Goal: Information Seeking & Learning: Find specific fact

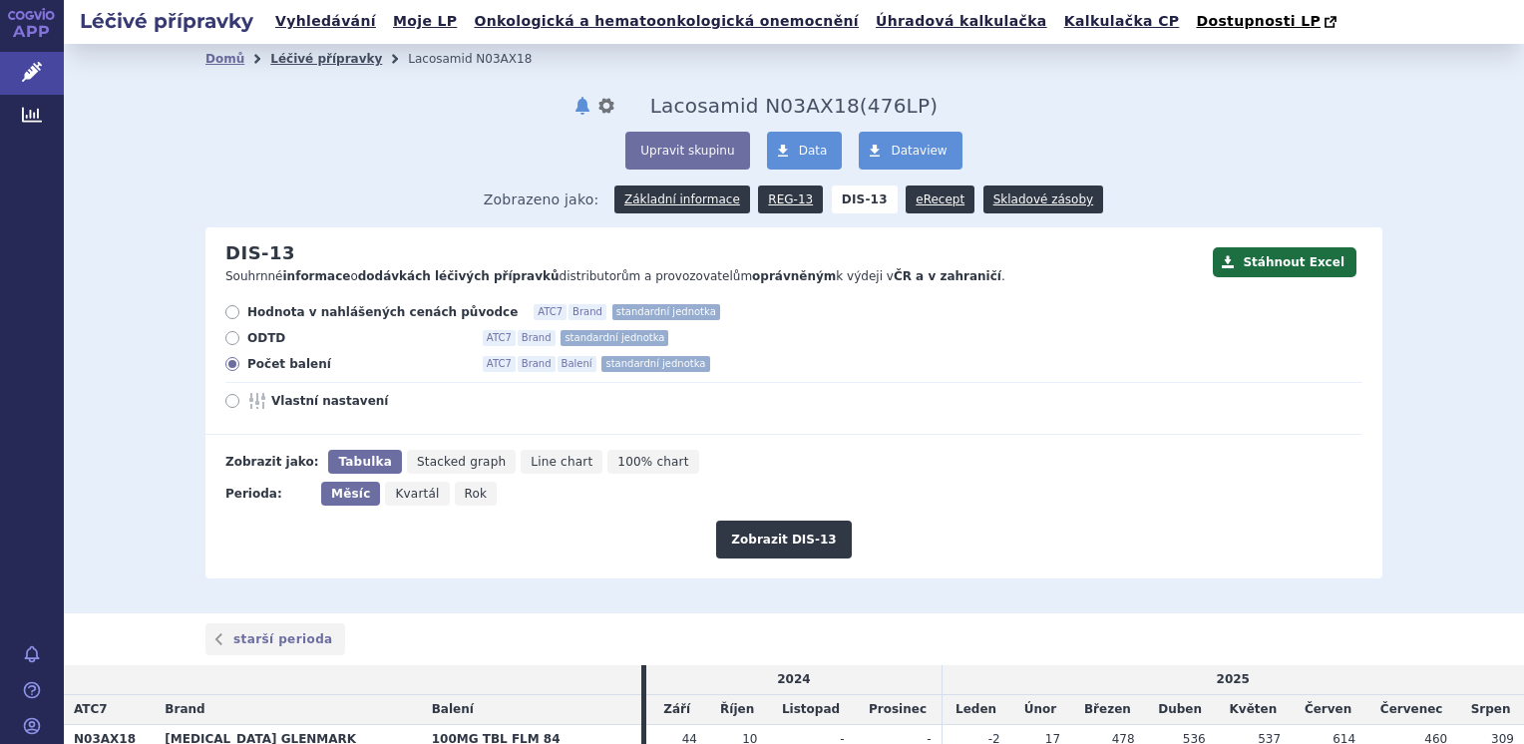
click at [315, 58] on link "Léčivé přípravky" at bounding box center [326, 59] width 112 height 14
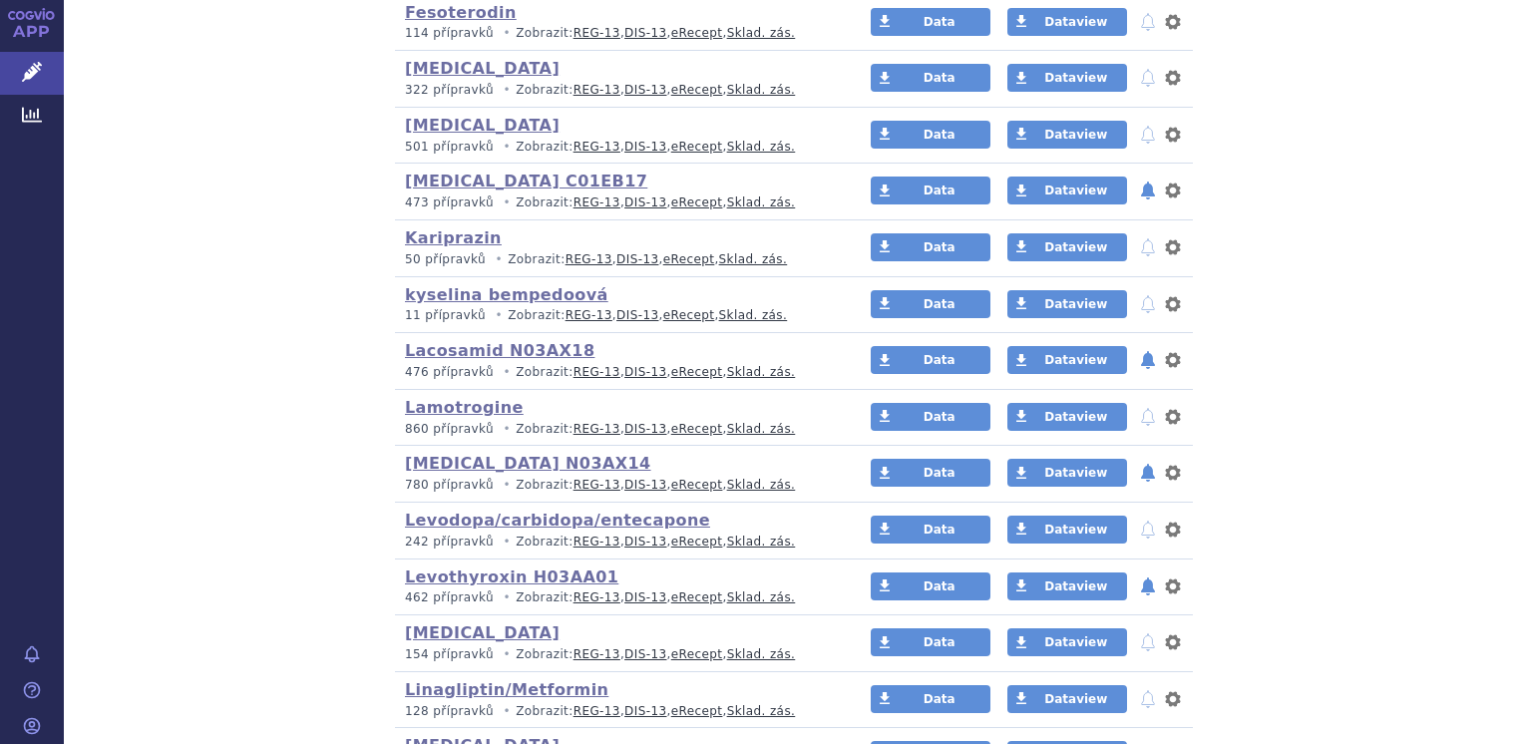
scroll to position [1795, 0]
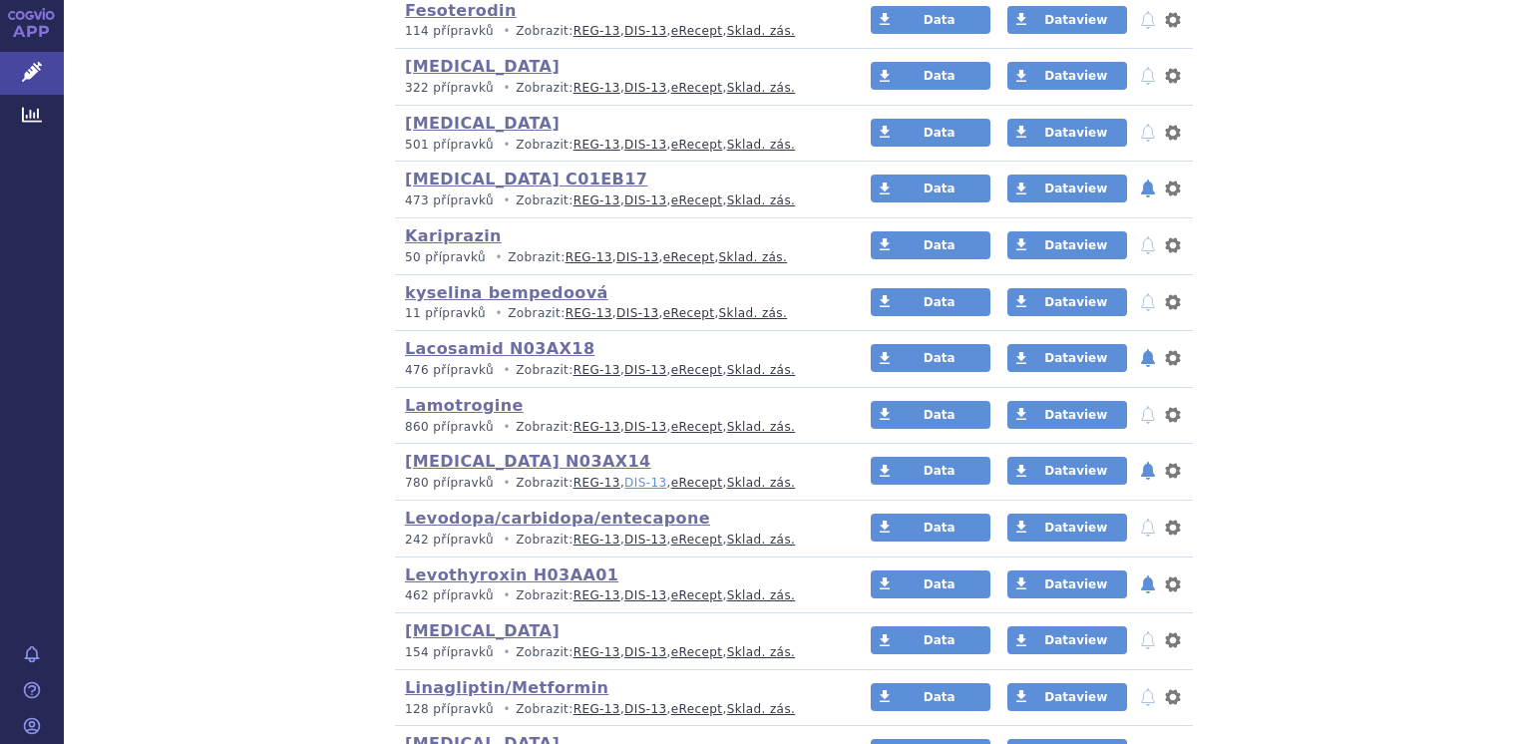
click at [624, 482] on link "DIS-13" at bounding box center [645, 483] width 42 height 14
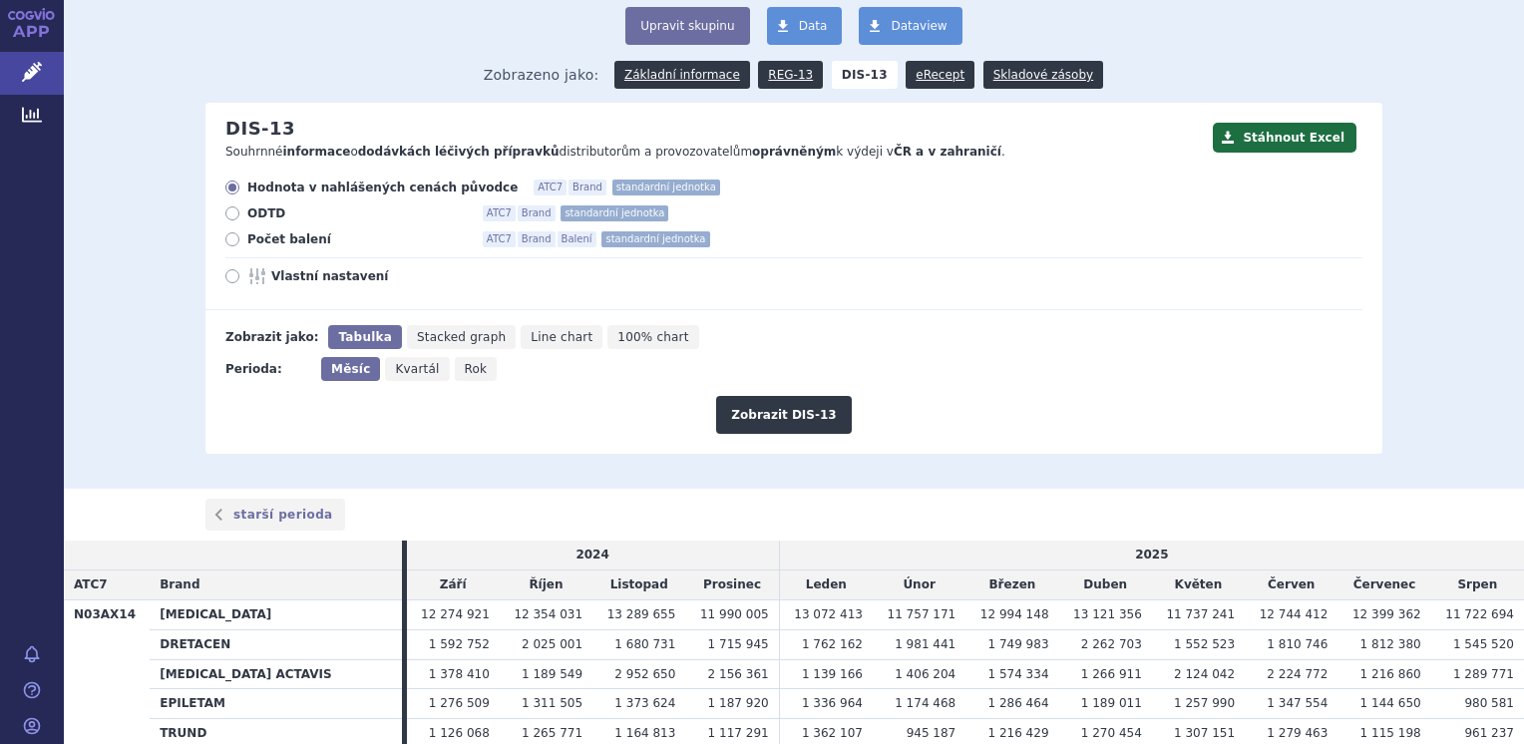
scroll to position [117, 0]
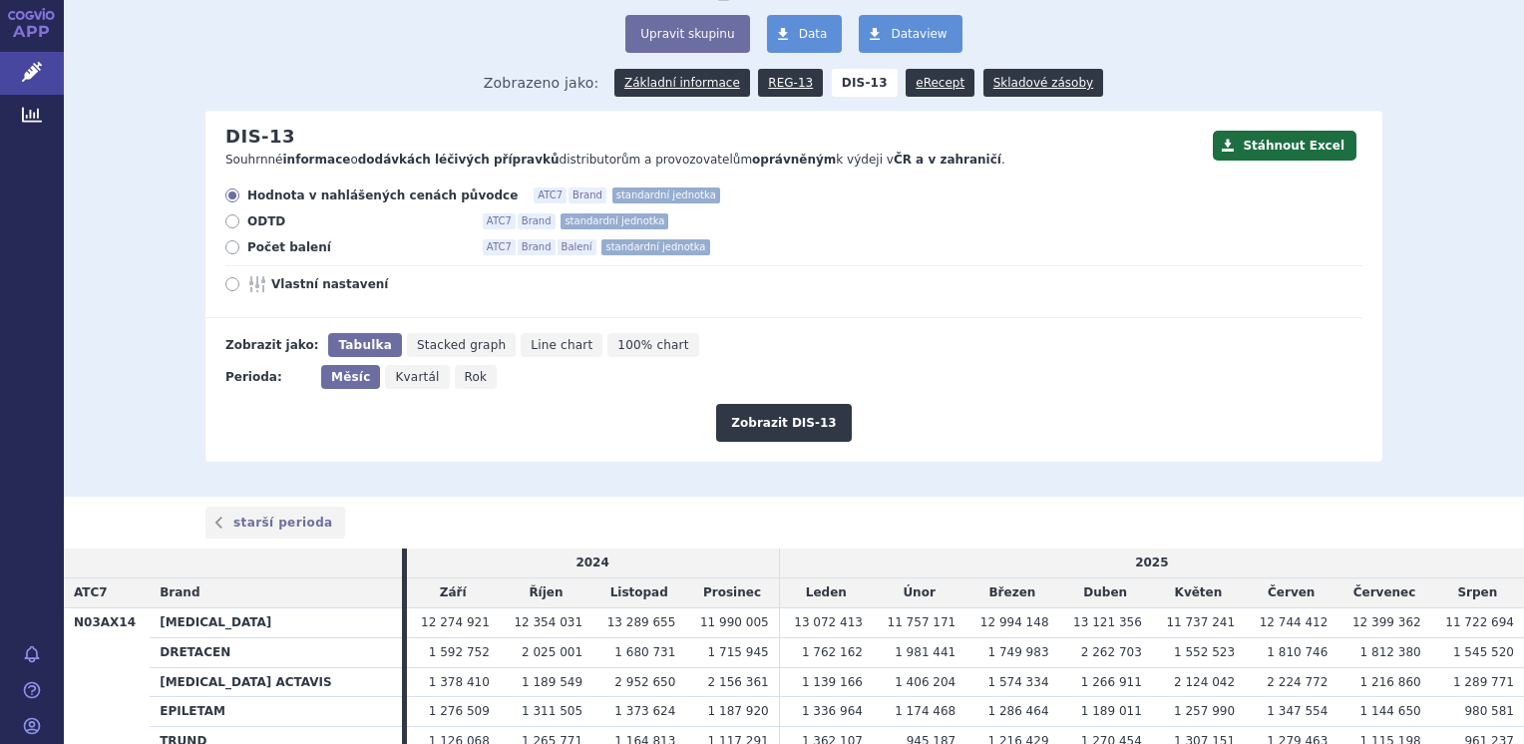
click at [226, 289] on icon at bounding box center [232, 284] width 14 height 14
click at [227, 289] on input "Vlastní nastavení" at bounding box center [233, 286] width 13 height 13
radio input "true"
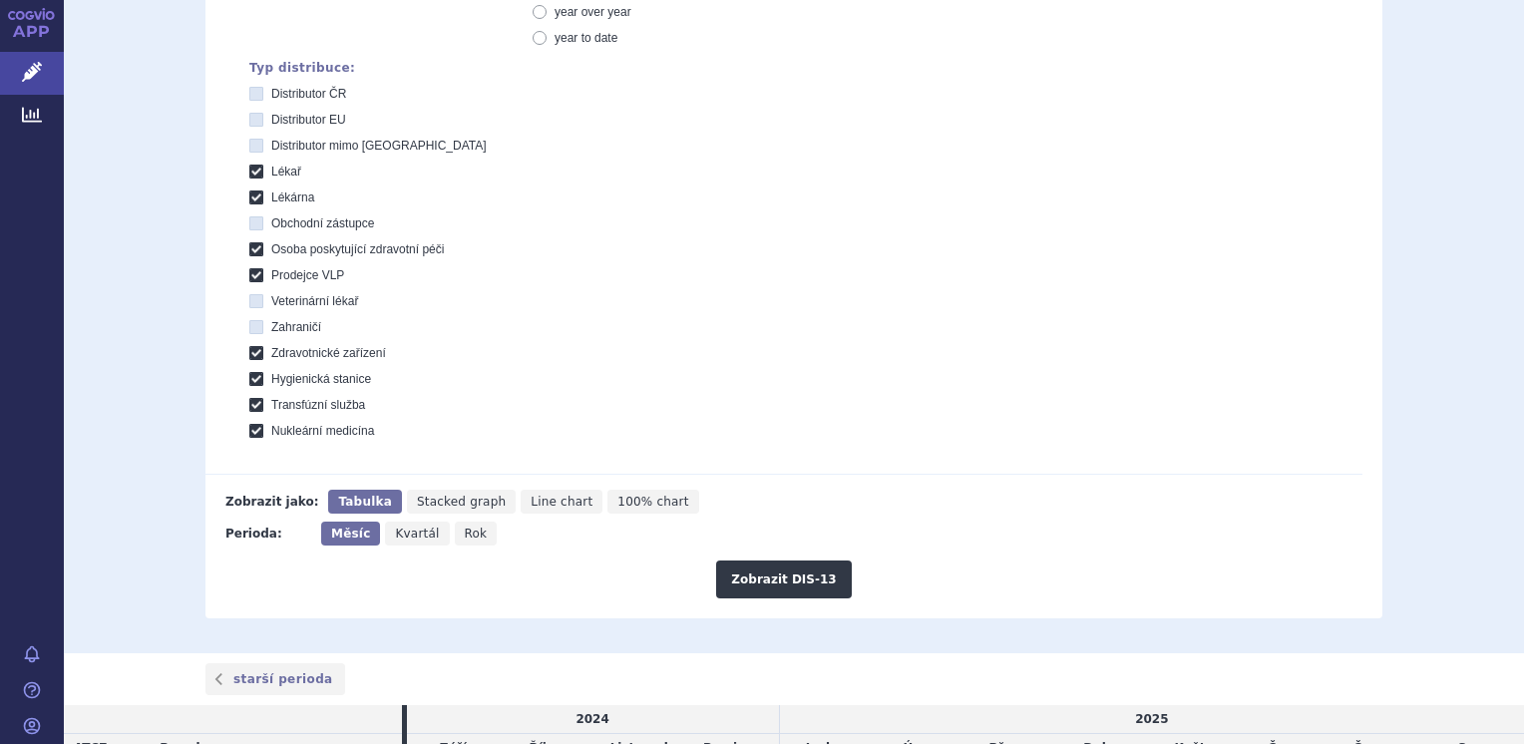
scroll to position [715, 0]
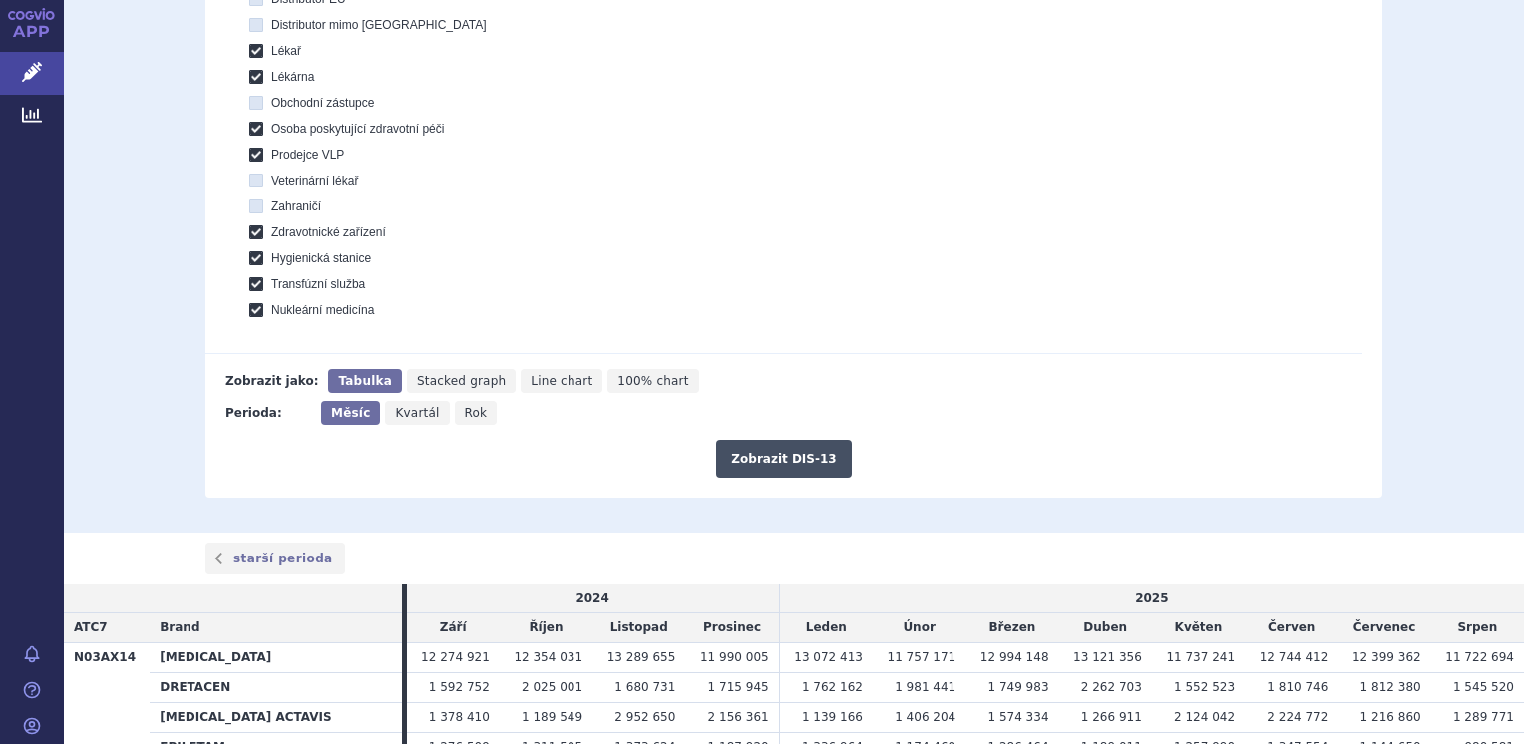
click at [760, 464] on button "Zobrazit DIS-13" at bounding box center [783, 459] width 135 height 38
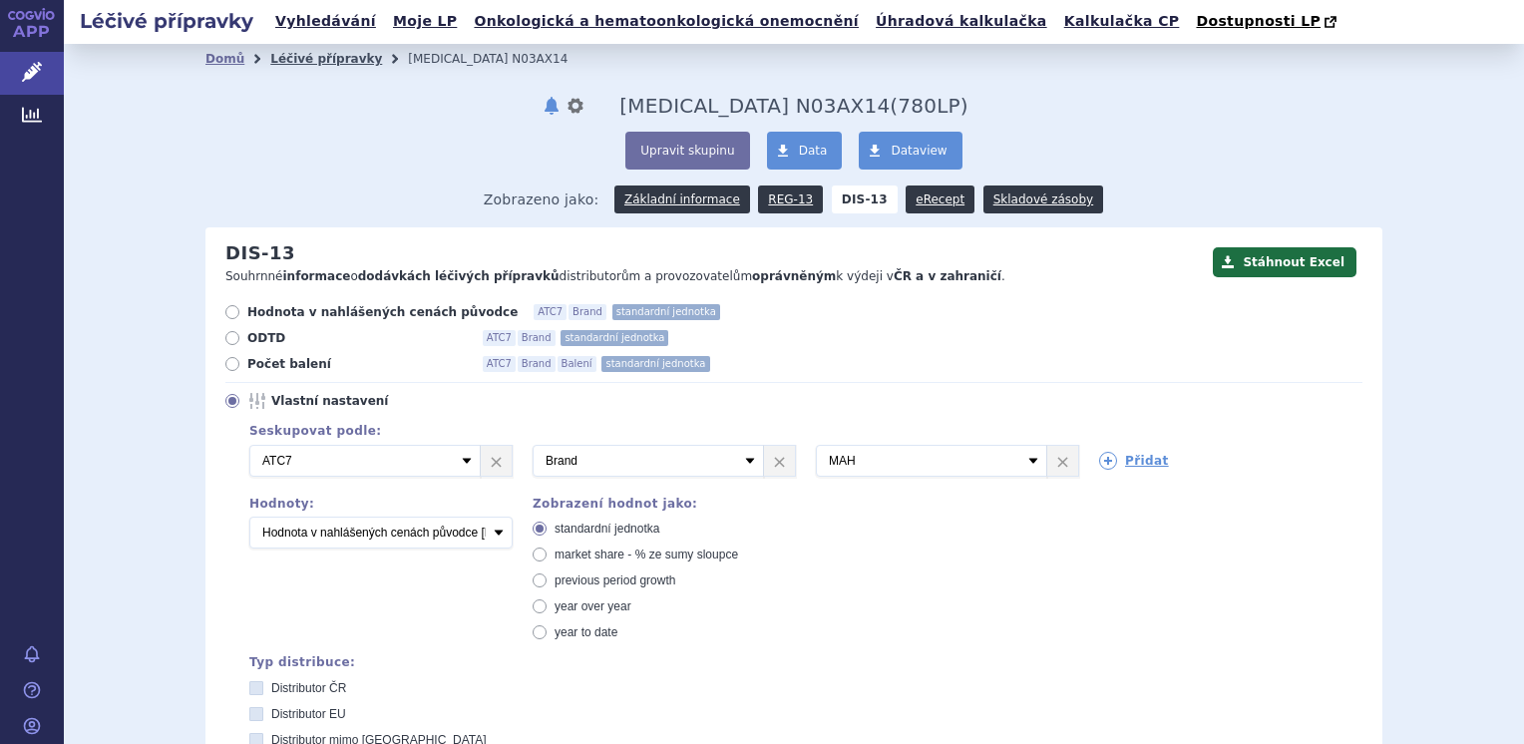
click at [303, 59] on link "Léčivé přípravky" at bounding box center [326, 59] width 112 height 14
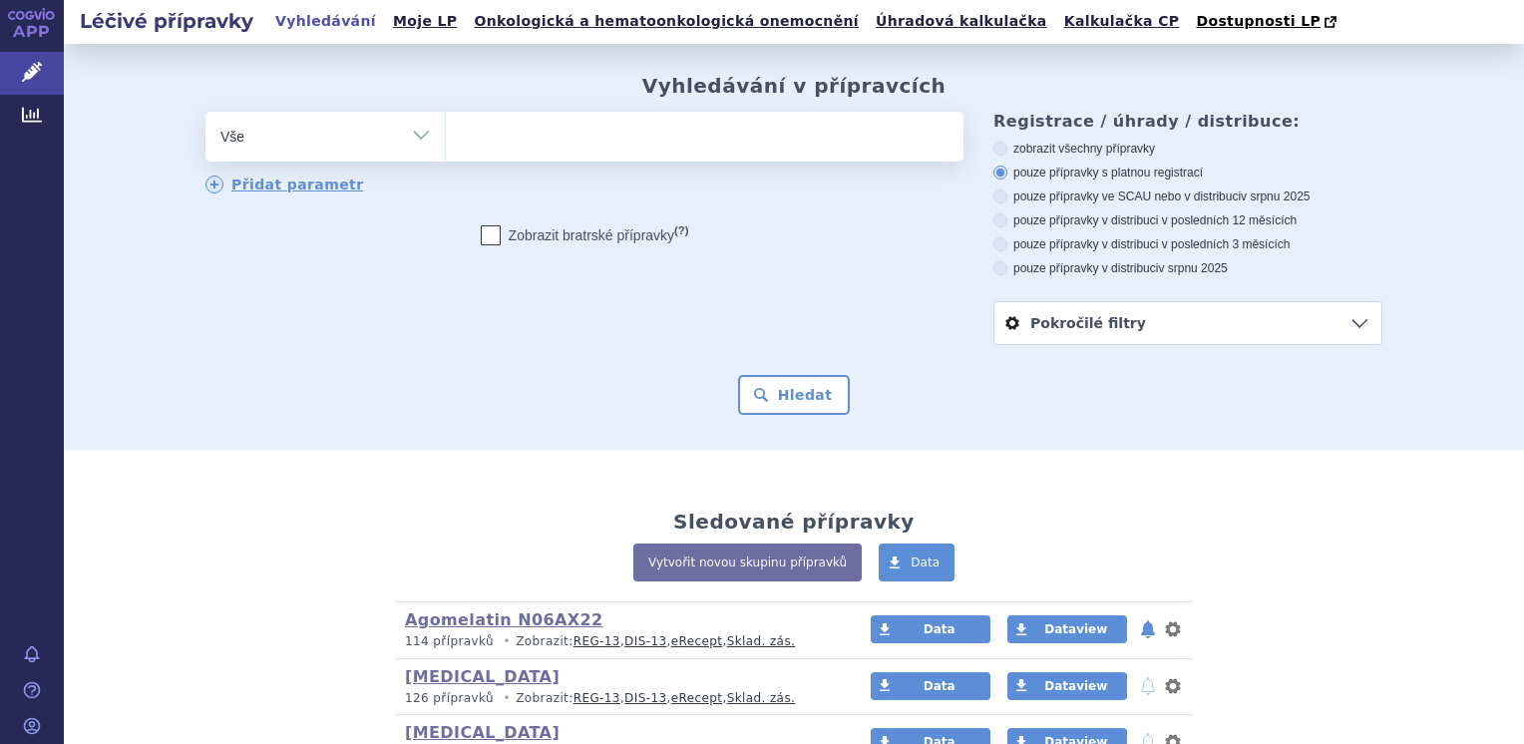
click at [474, 141] on ul at bounding box center [705, 133] width 518 height 42
click at [446, 141] on select at bounding box center [445, 136] width 1 height 50
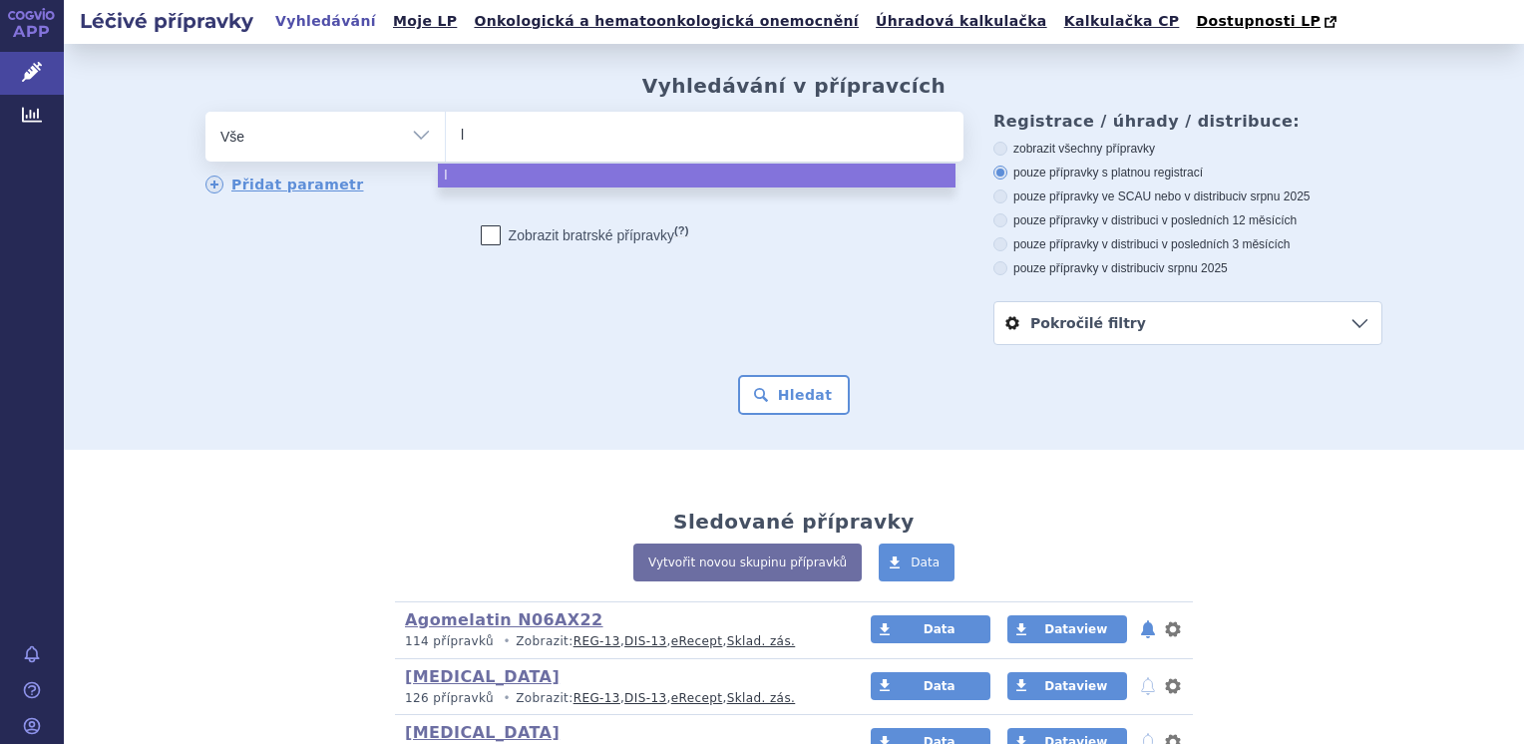
type input "le"
type input "lev"
type input "levi"
type input "levitr"
type input "[MEDICAL_DATA]"
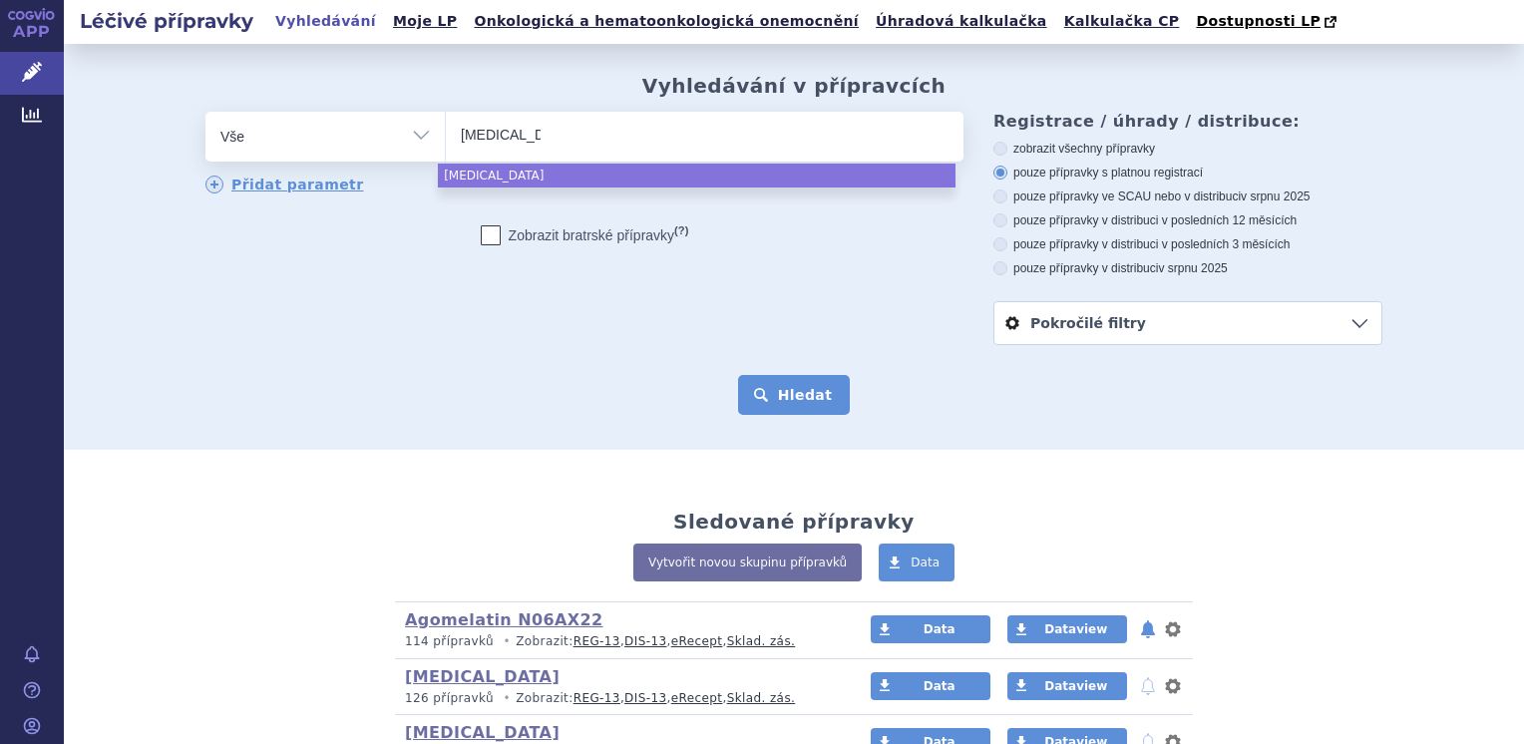
select select "levitra"
click at [784, 392] on button "Hledat" at bounding box center [794, 395] width 113 height 40
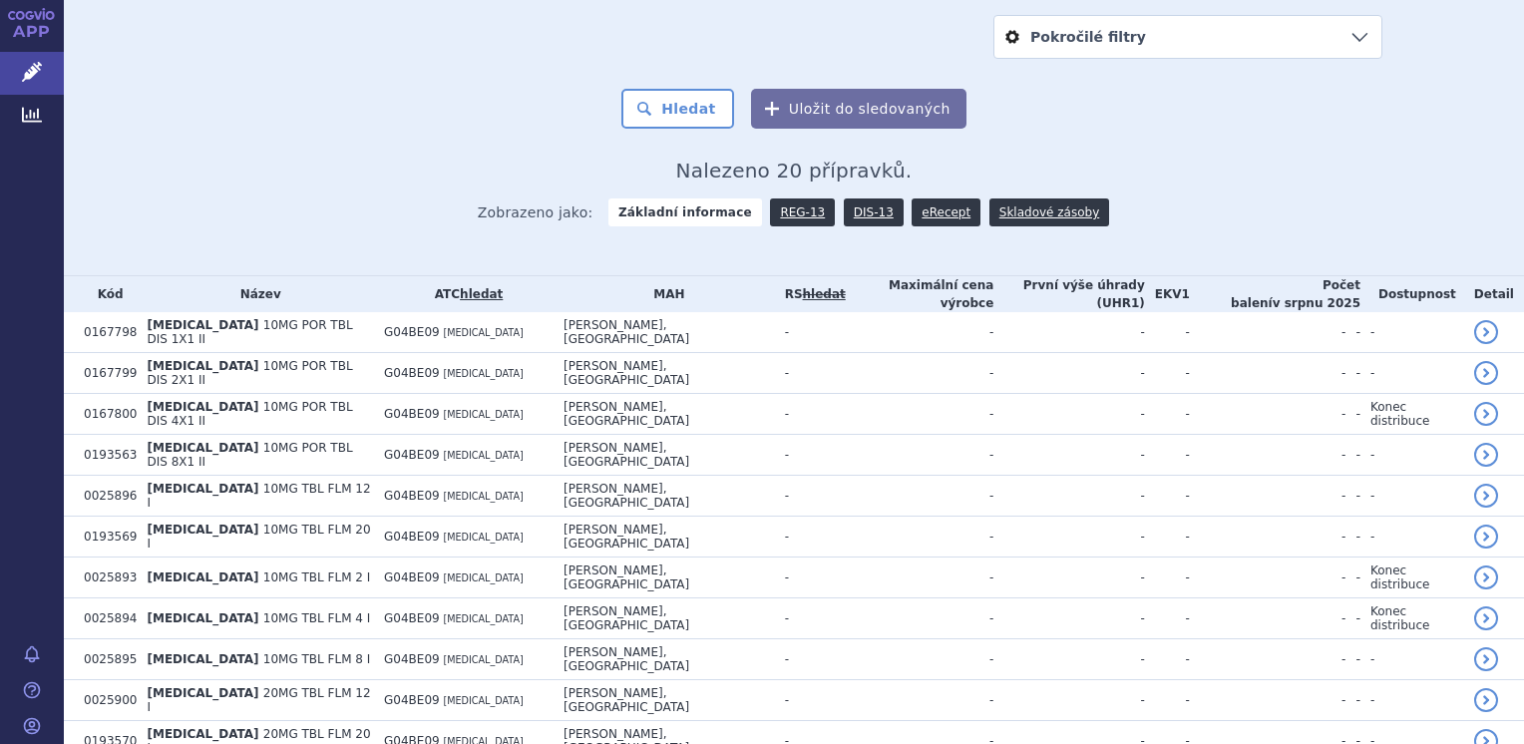
scroll to position [263, 0]
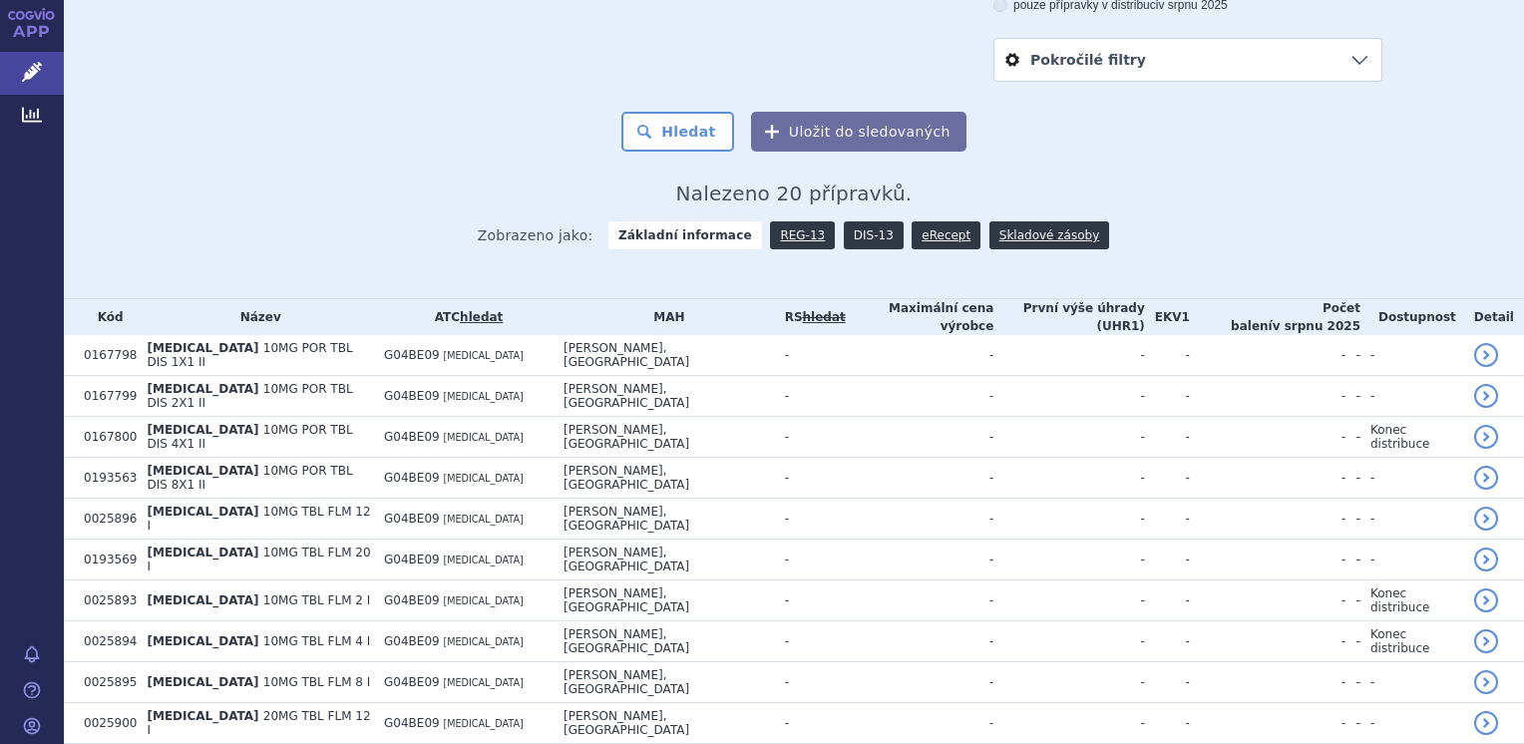
click at [846, 230] on link "DIS-13" at bounding box center [874, 235] width 60 height 28
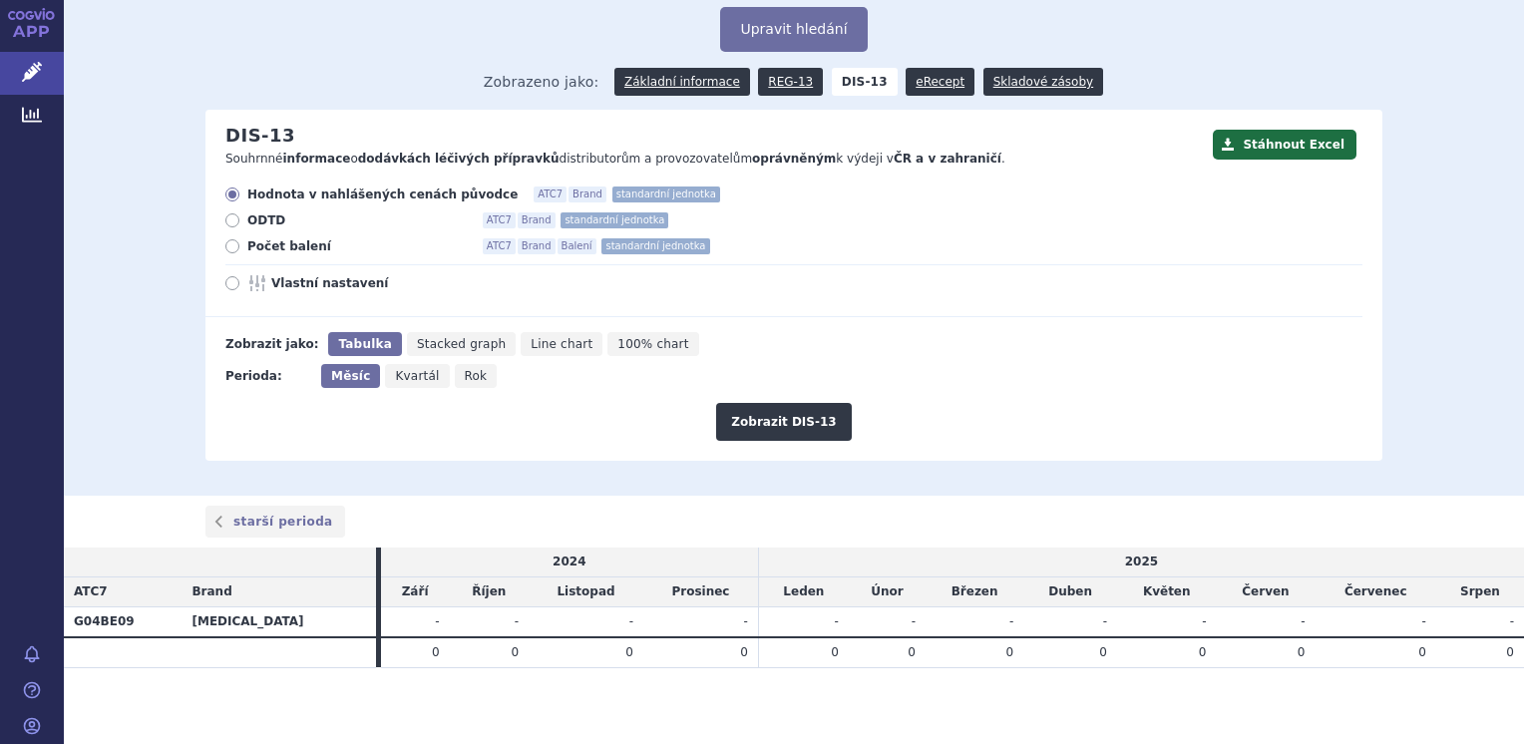
scroll to position [108, 0]
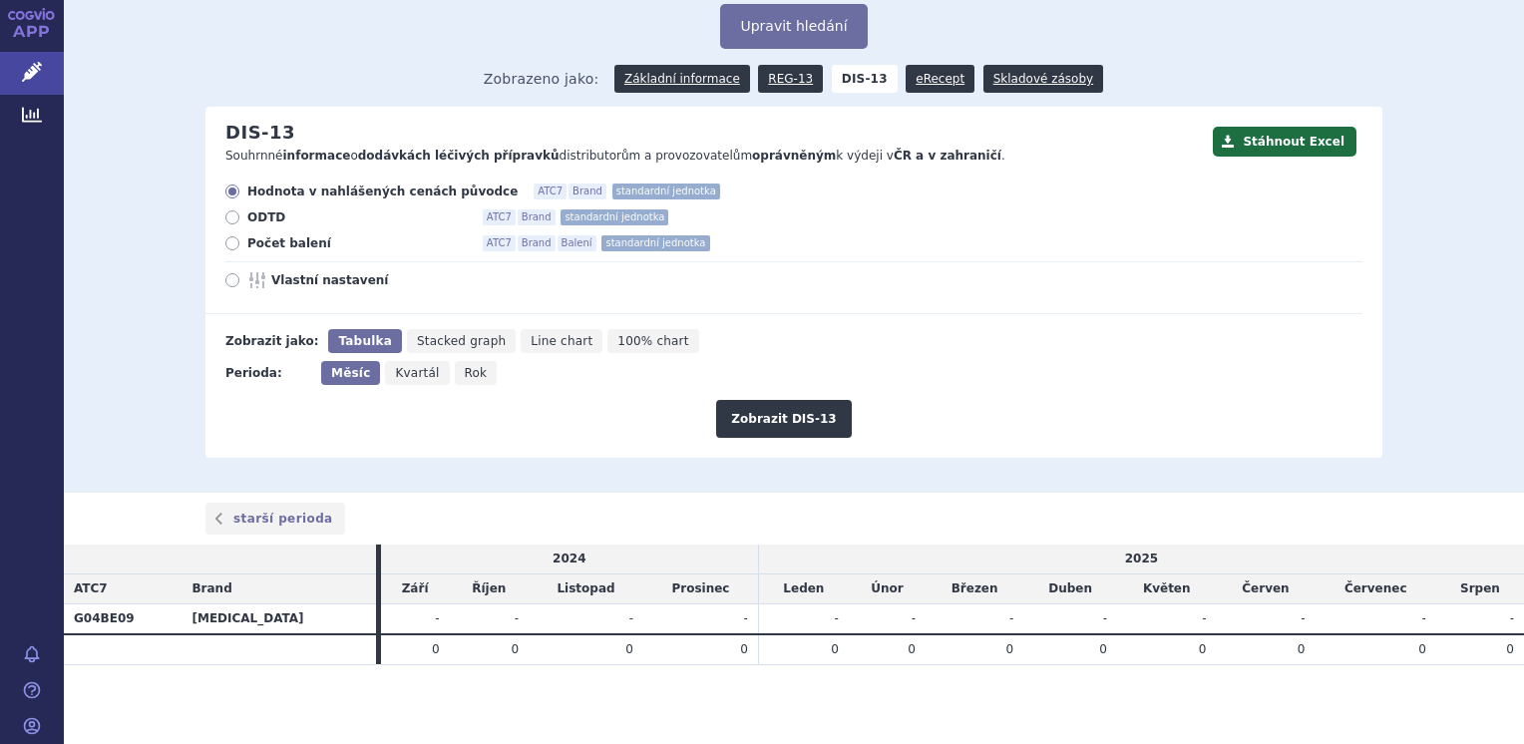
click at [465, 368] on span "Rok" at bounding box center [476, 373] width 23 height 14
click at [456, 368] on input "Rok" at bounding box center [461, 367] width 13 height 13
radio input "true"
click at [766, 415] on button "Zobrazit DIS-13" at bounding box center [783, 419] width 135 height 38
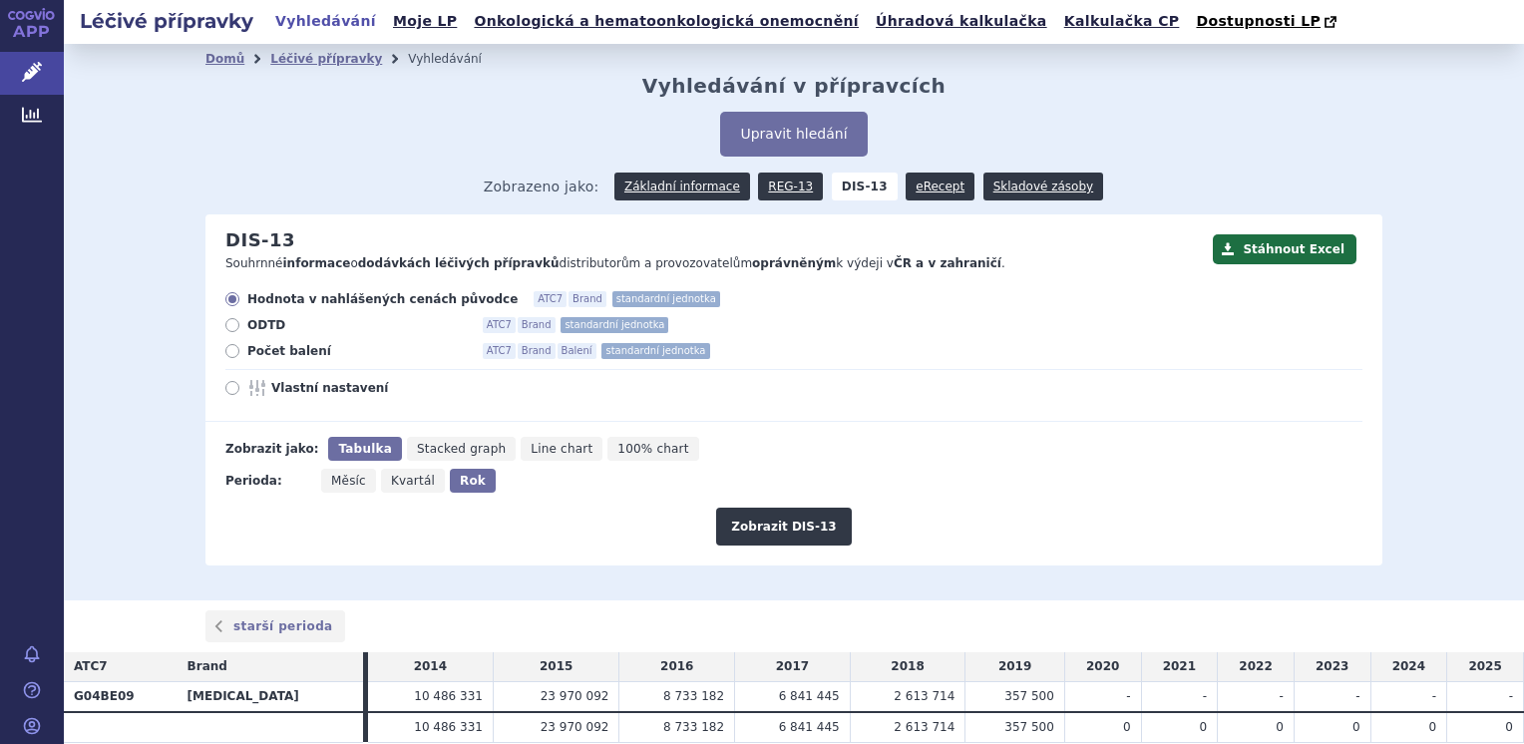
scroll to position [79, 0]
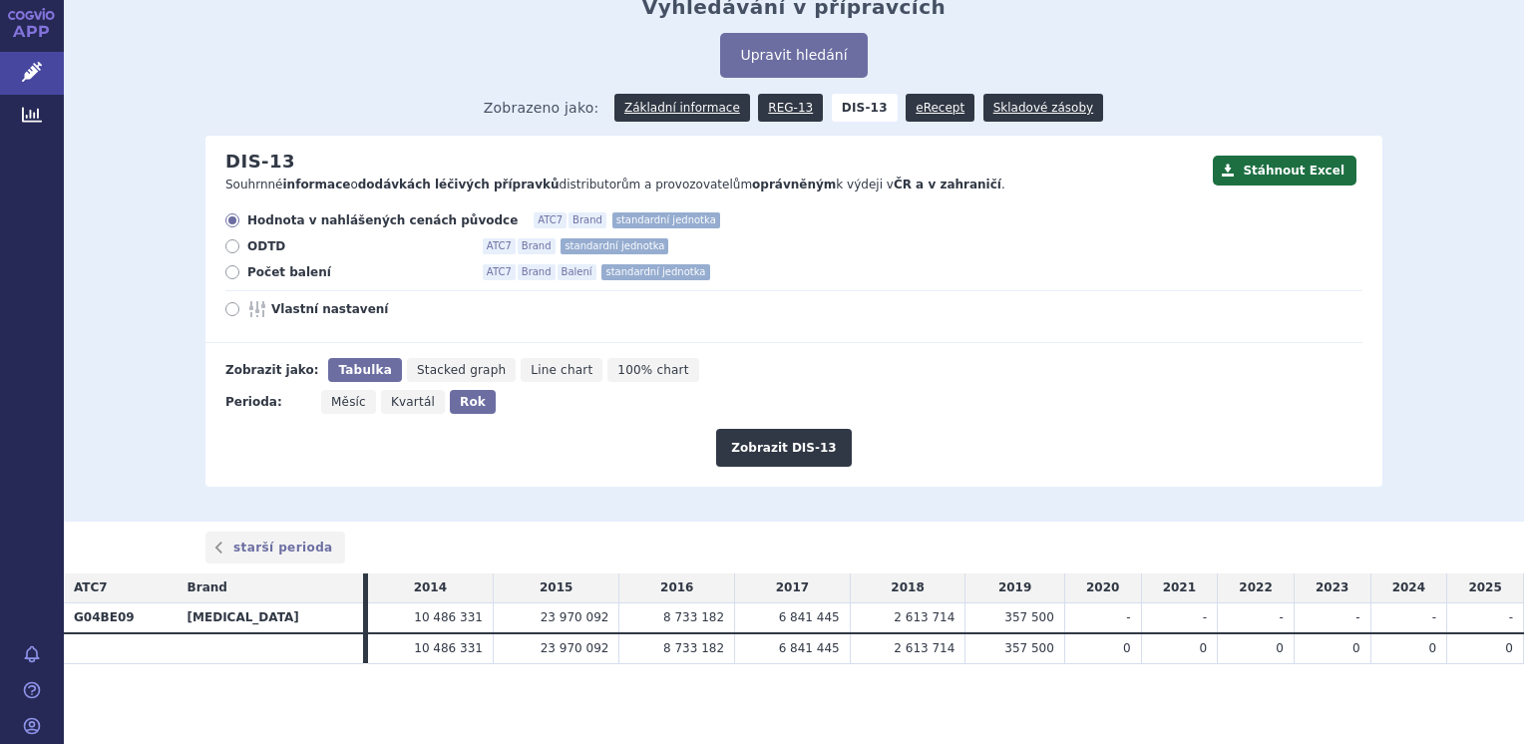
click at [225, 312] on icon at bounding box center [232, 309] width 14 height 14
click at [227, 312] on input "Vlastní nastavení" at bounding box center [233, 311] width 13 height 13
radio input "true"
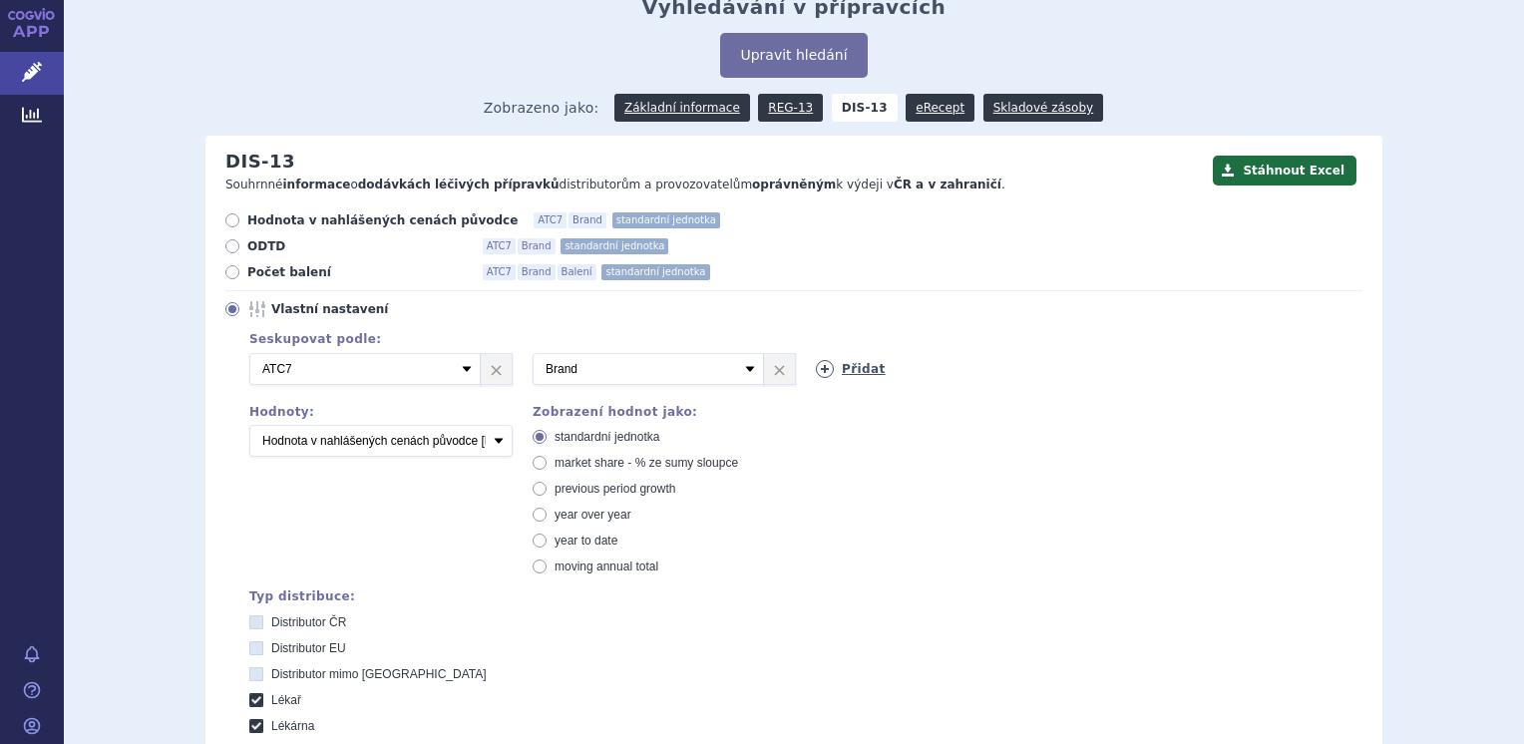
click at [844, 370] on link "Přidat" at bounding box center [851, 369] width 70 height 18
click at [921, 372] on select "Vyberte groupování ATC3 ATC5 ATC7 Brand Balení SÚKL kód MAH VPOIS Referenční sk…" at bounding box center [931, 369] width 231 height 32
select select "mah"
click at [816, 354] on select "Vyberte groupování ATC3 ATC5 ATC7 Brand Balení SÚKL kód MAH VPOIS Referenční sk…" at bounding box center [931, 369] width 231 height 32
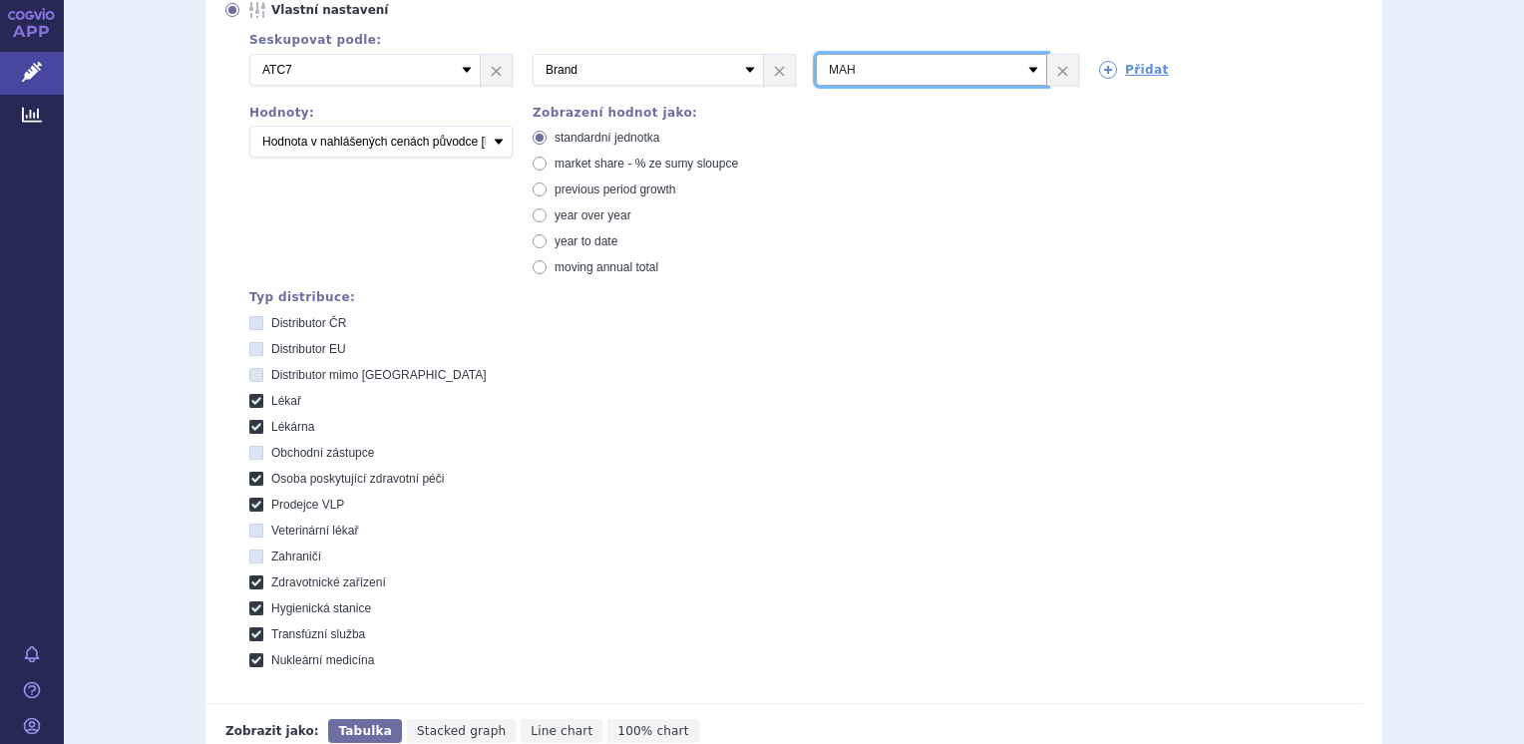
scroll to position [738, 0]
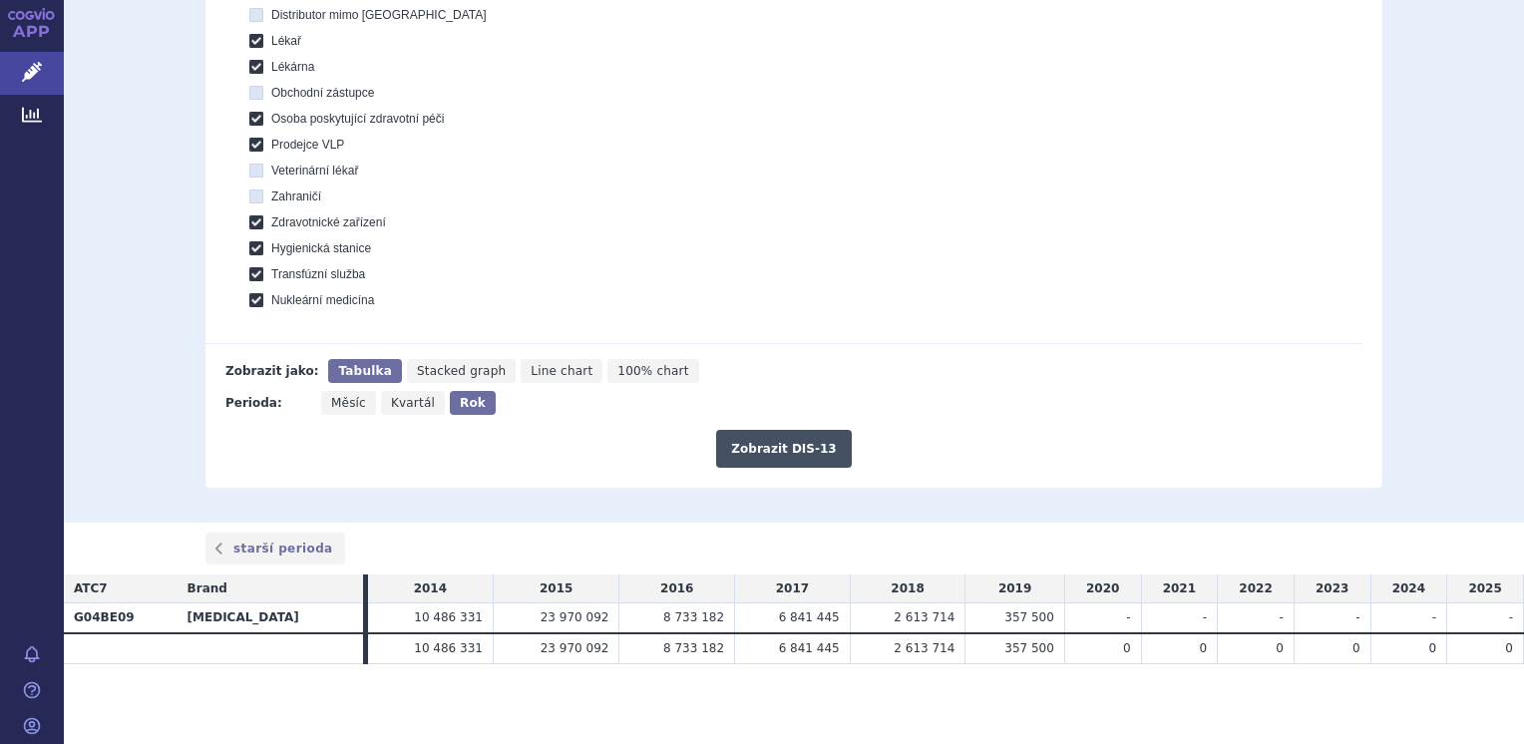
click at [765, 449] on button "Zobrazit DIS-13" at bounding box center [783, 449] width 135 height 38
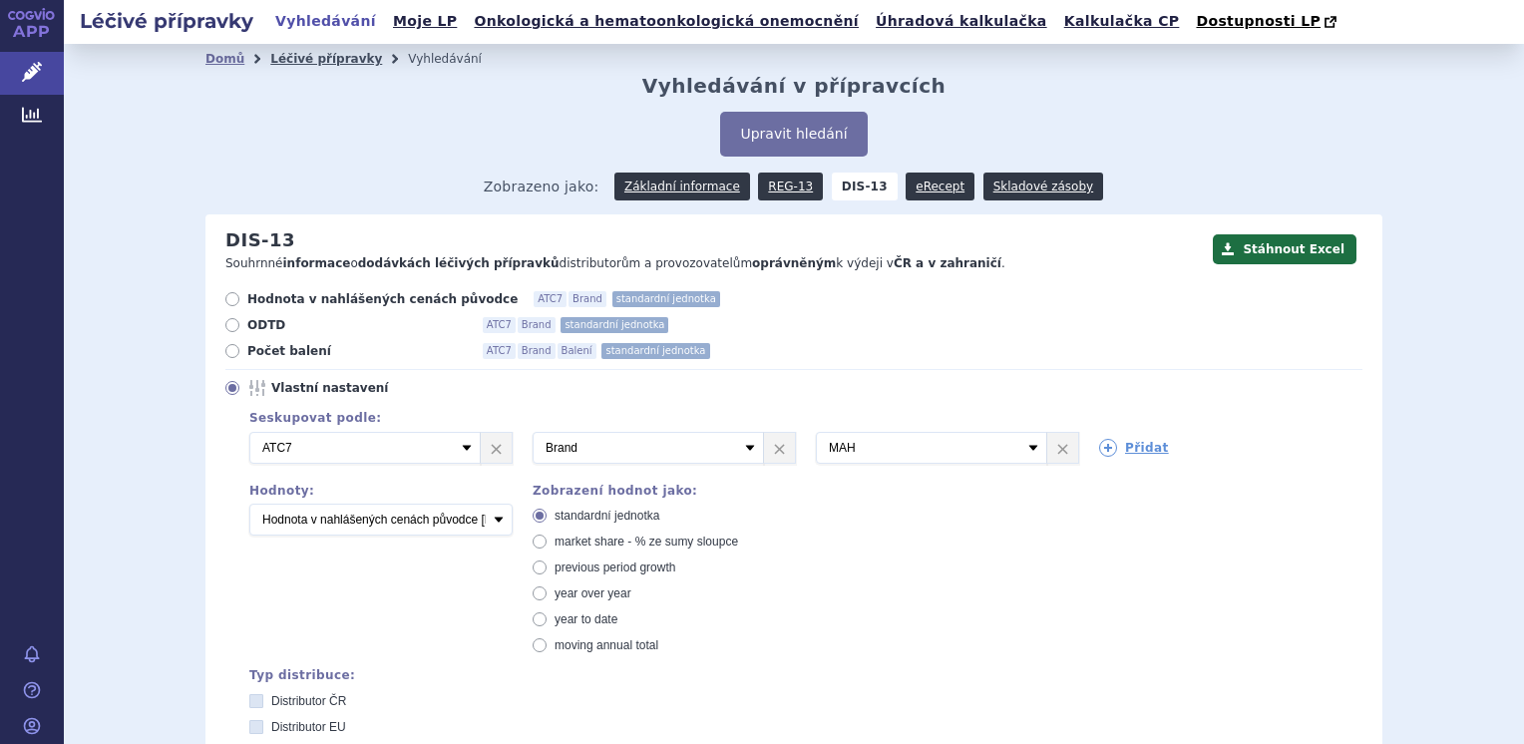
click at [298, 59] on link "Léčivé přípravky" at bounding box center [326, 59] width 112 height 14
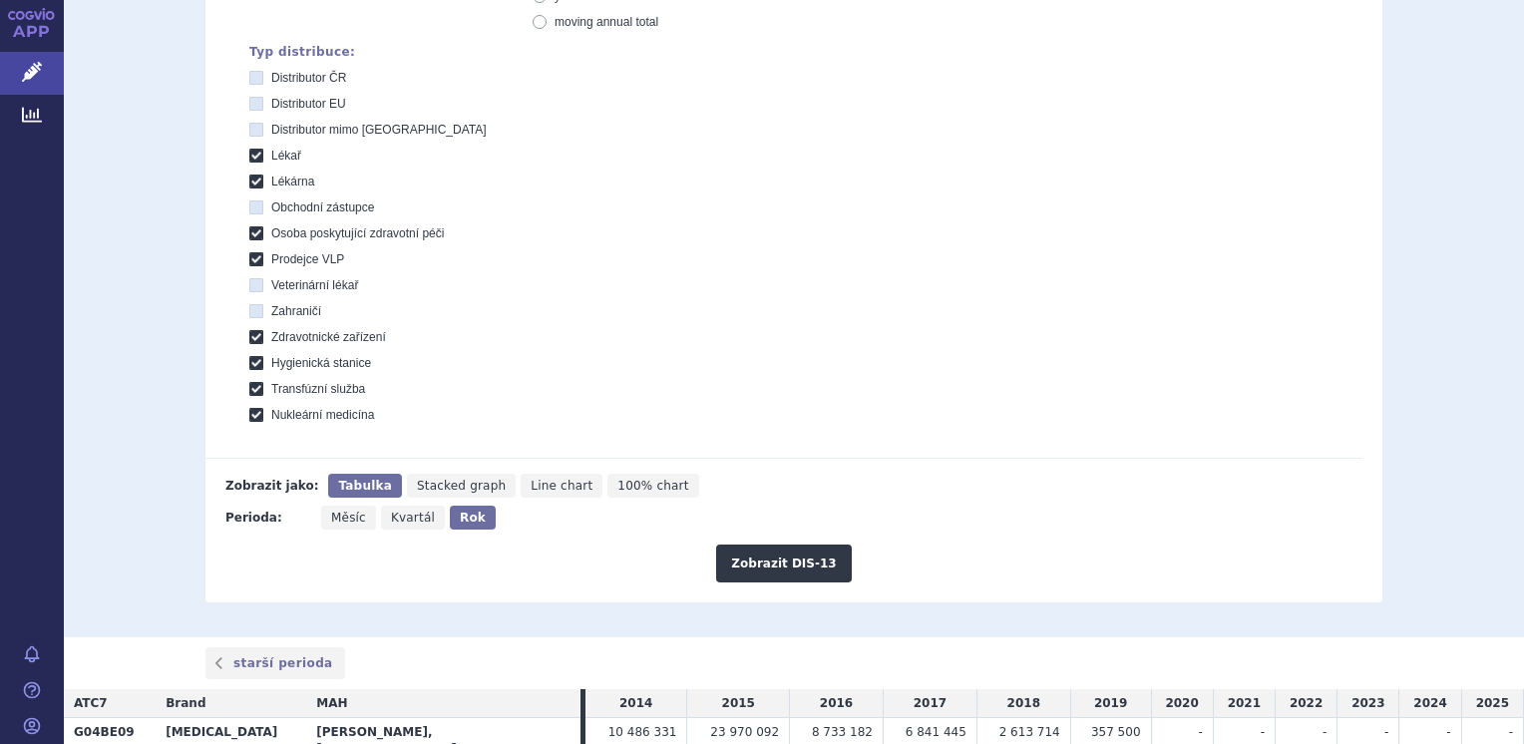
scroll to position [738, 0]
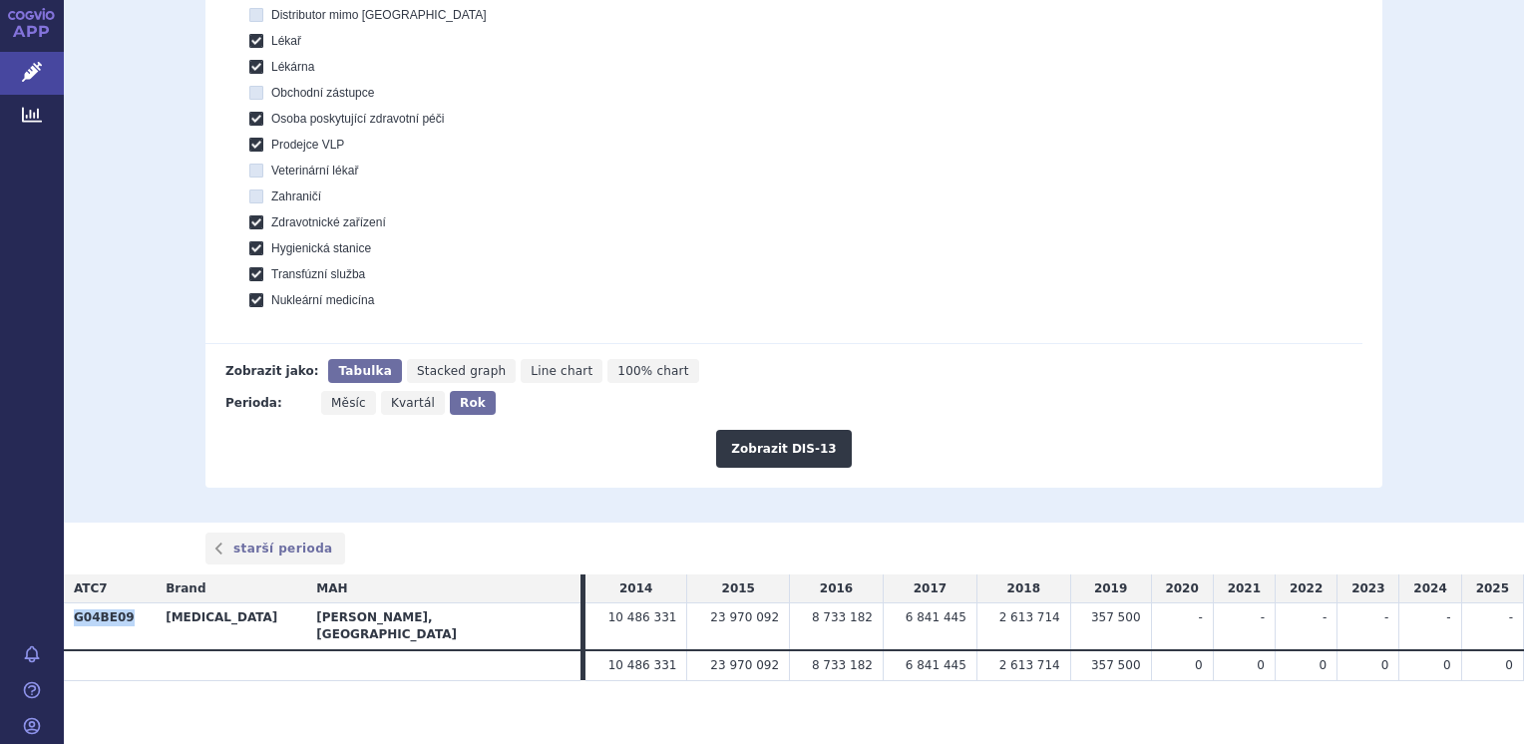
drag, startPoint x: 127, startPoint y: 616, endPoint x: 67, endPoint y: 617, distance: 59.9
click at [67, 617] on th "G04BE09" at bounding box center [110, 626] width 92 height 47
copy th "G04BE09"
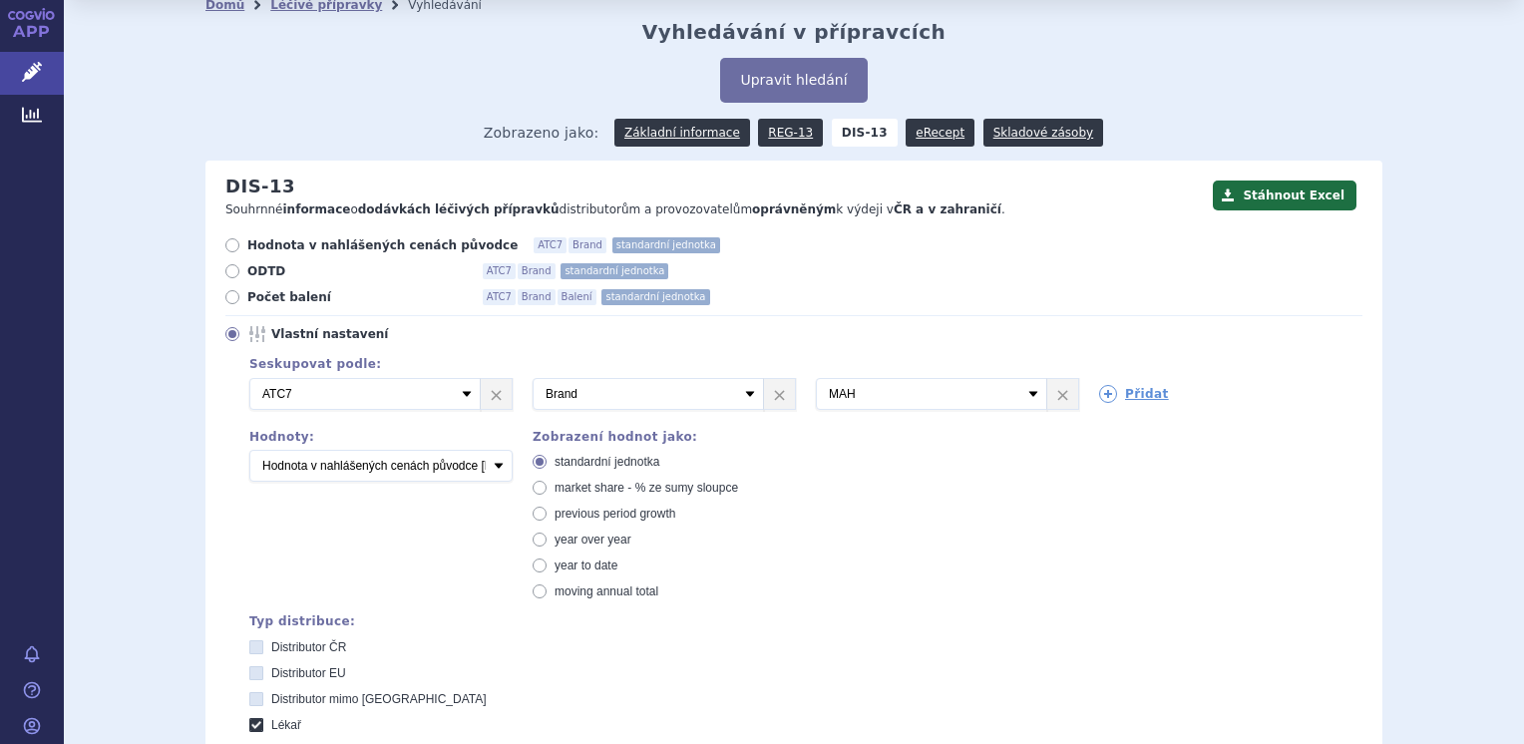
scroll to position [0, 0]
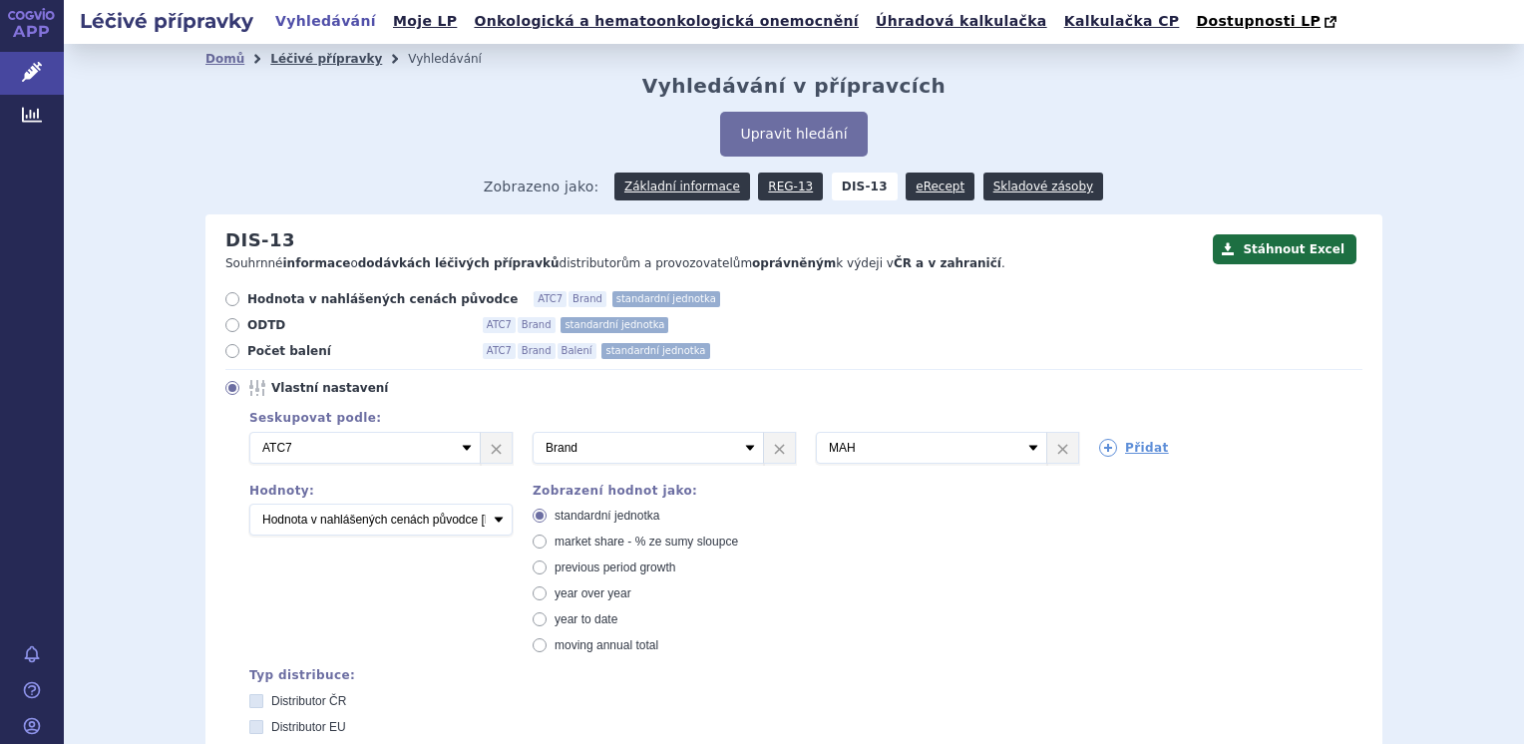
click at [288, 65] on link "Léčivé přípravky" at bounding box center [326, 59] width 112 height 14
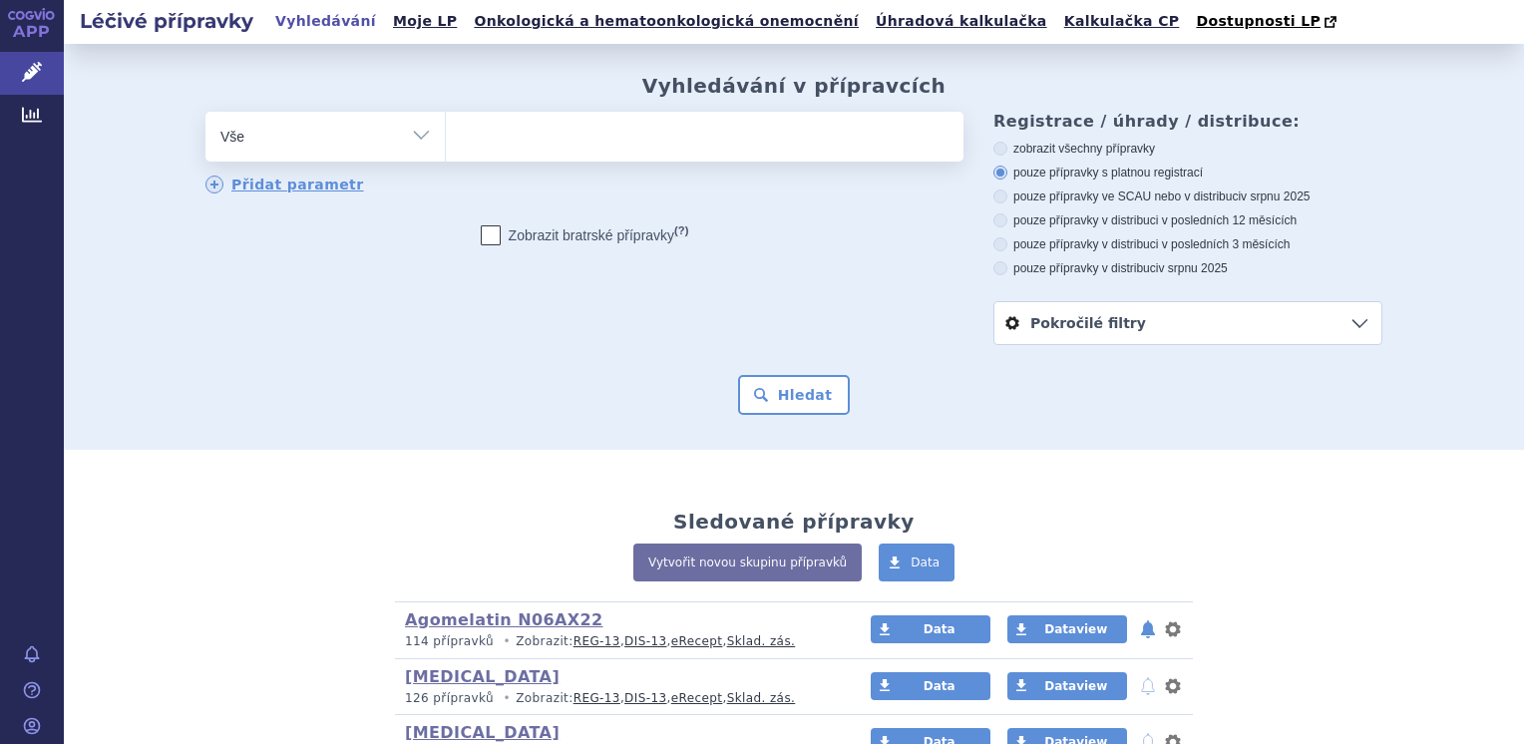
click at [466, 143] on ul at bounding box center [705, 133] width 518 height 42
click at [446, 143] on select at bounding box center [445, 136] width 1 height 50
paste input "G04BE09"
type input "G04BE09"
select select "G04BE09"
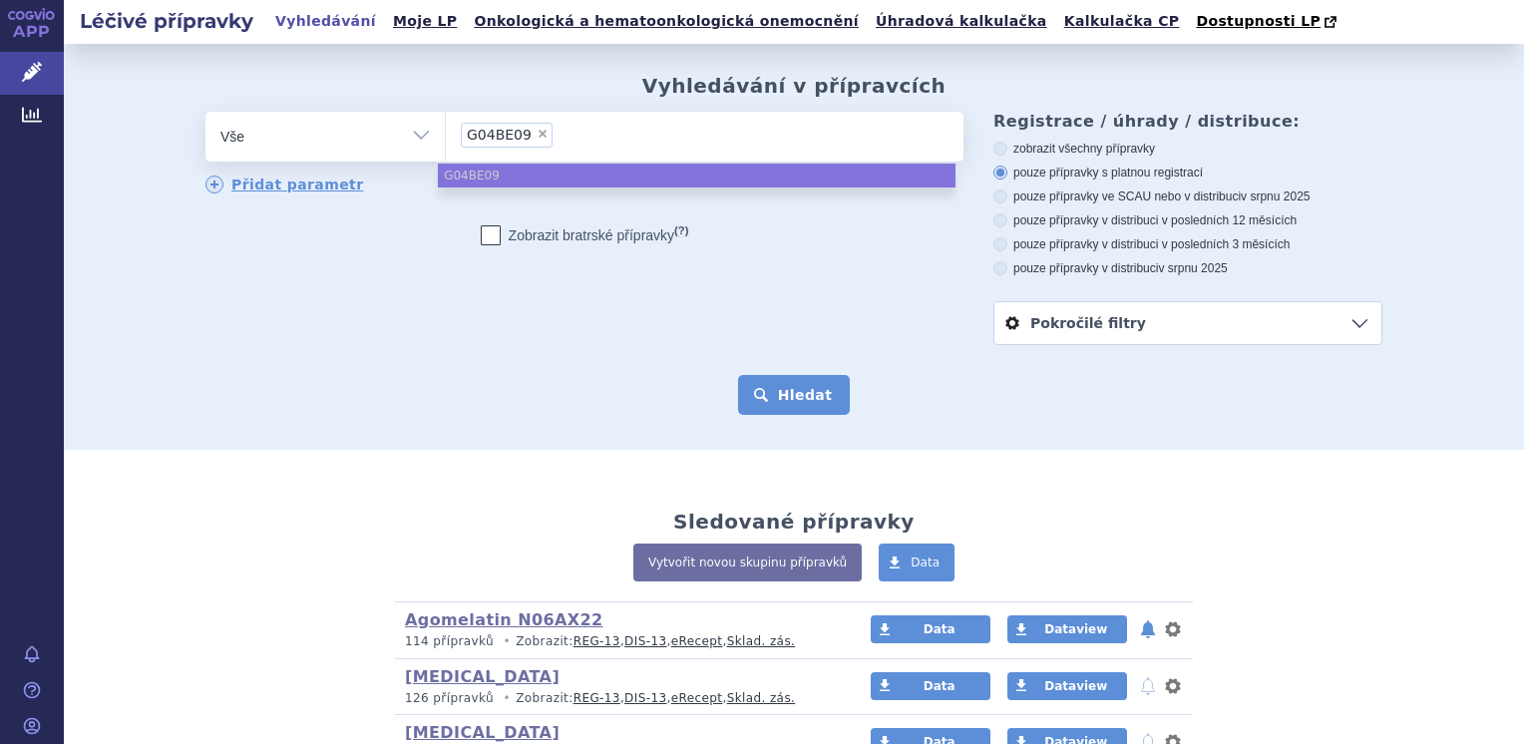
click at [762, 401] on button "Hledat" at bounding box center [794, 395] width 113 height 40
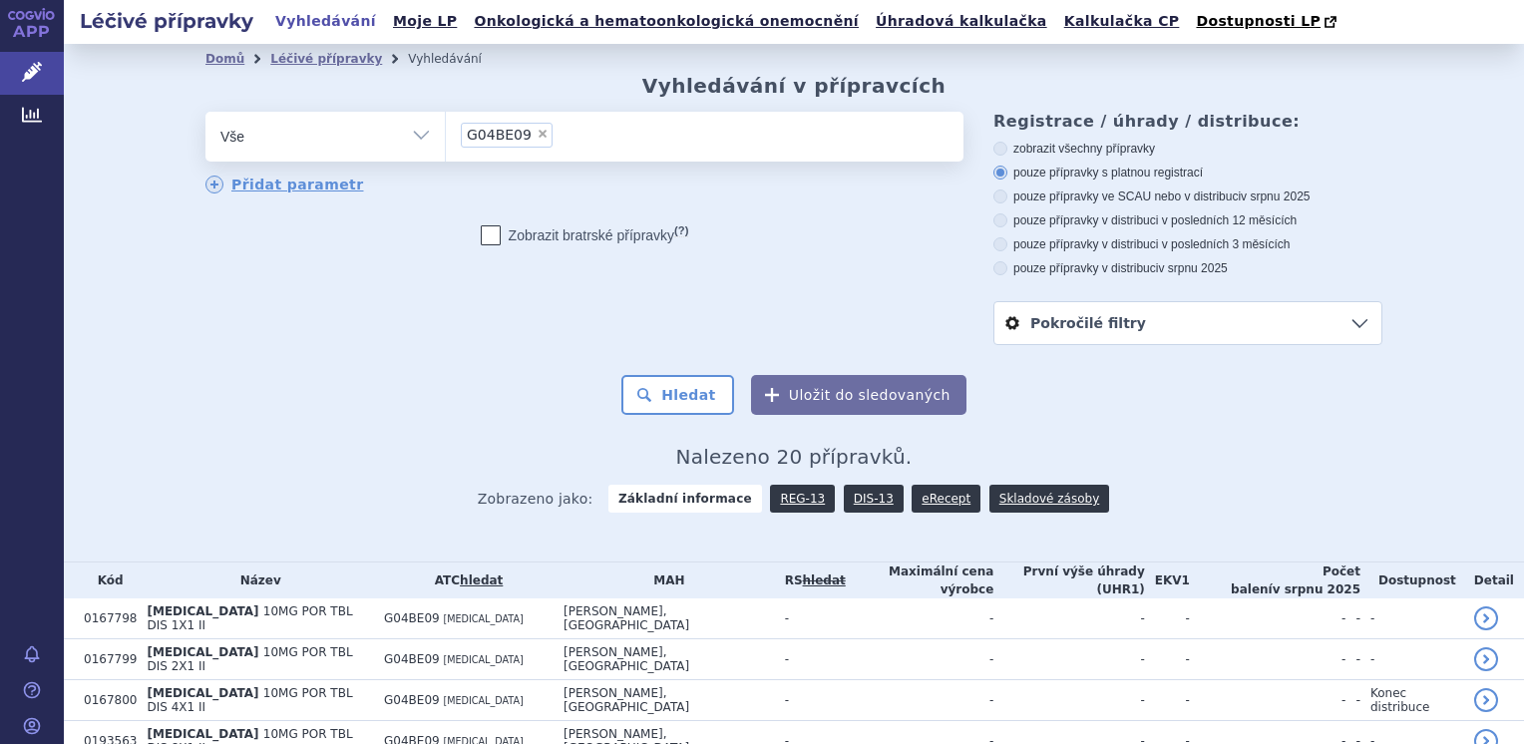
click at [537, 132] on span "×" at bounding box center [543, 134] width 12 height 12
click at [446, 132] on select "G04BE09" at bounding box center [445, 136] width 1 height 50
select select
click at [524, 134] on ul at bounding box center [705, 133] width 518 height 42
click at [446, 134] on select "G04BE09" at bounding box center [445, 136] width 1 height 50
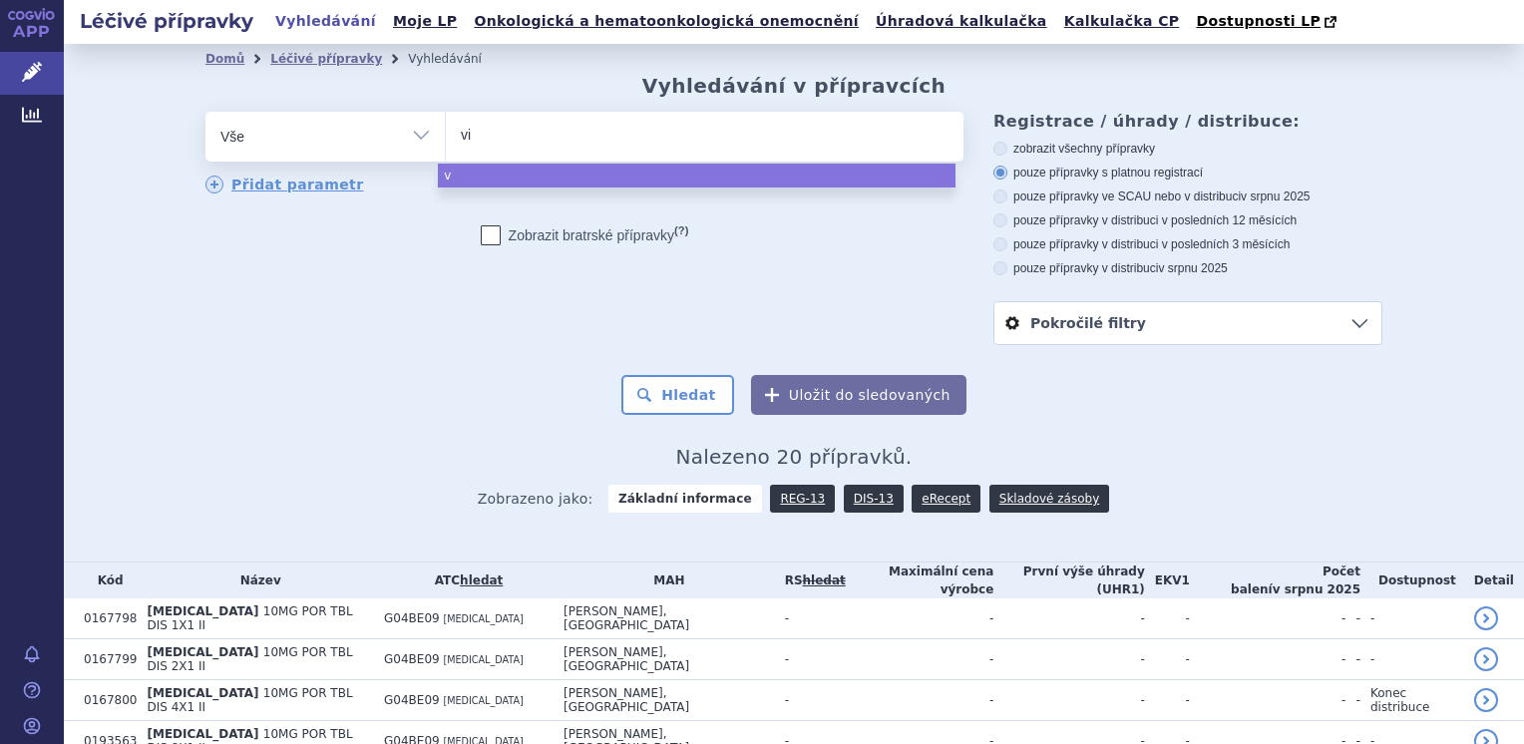
type input "viv"
type input "vivan"
type input "vivanza"
select select "vivanza"
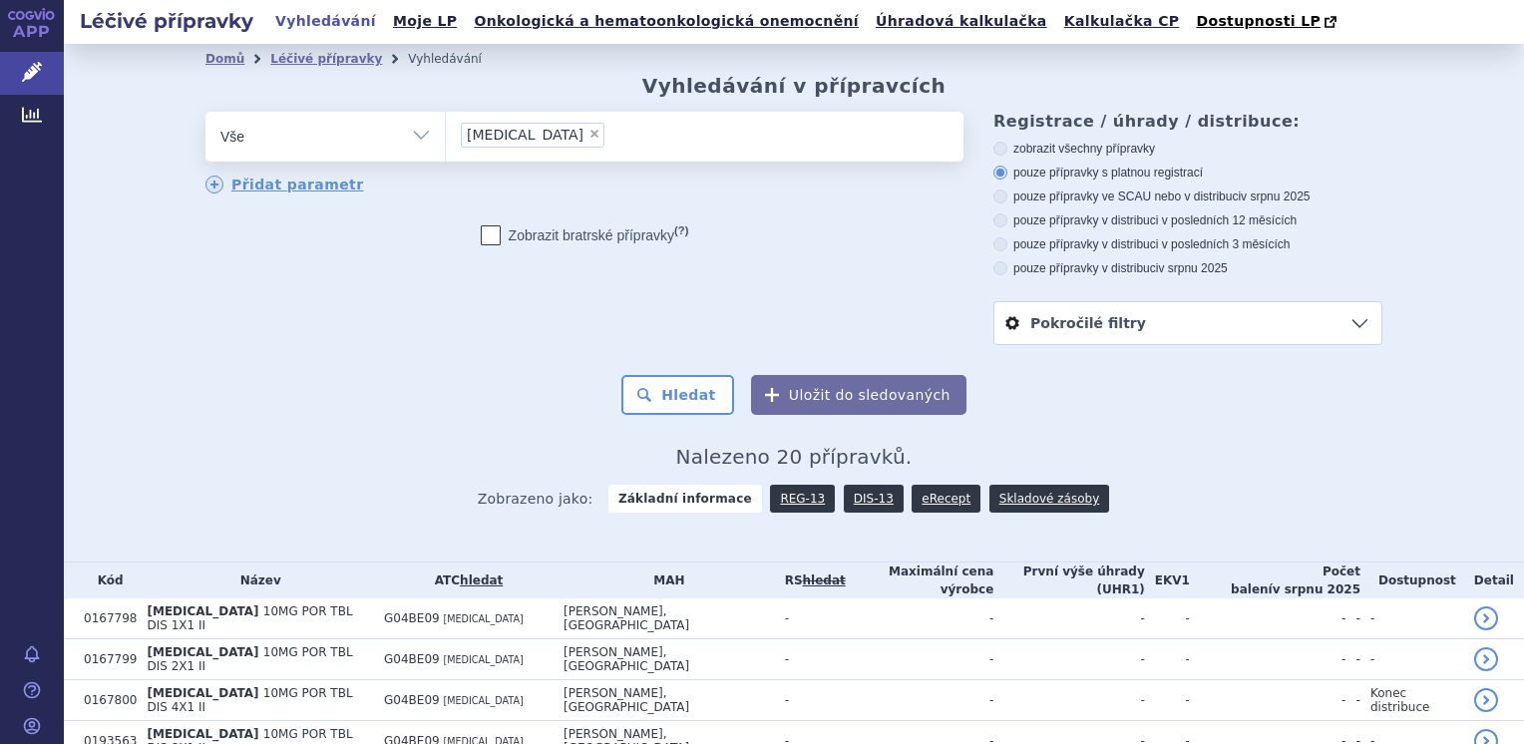
drag, startPoint x: 697, startPoint y: 398, endPoint x: 725, endPoint y: 263, distance: 137.5
click at [695, 399] on button "Hledat" at bounding box center [677, 395] width 113 height 40
